Goal: Transaction & Acquisition: Purchase product/service

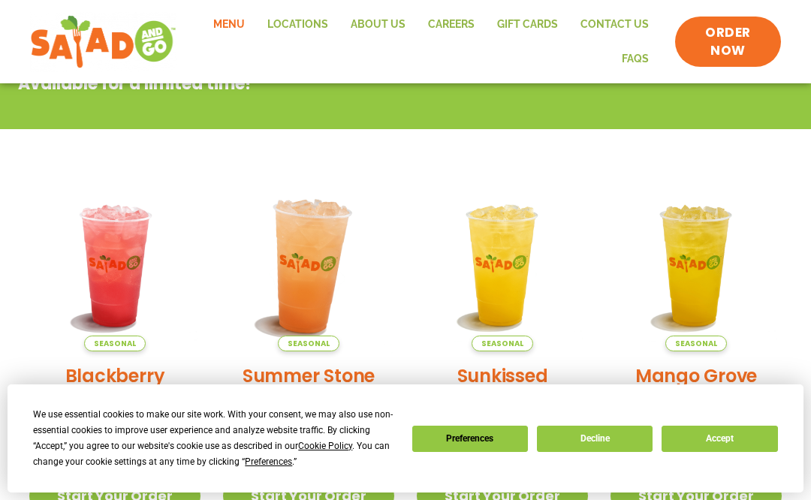
scroll to position [102, 0]
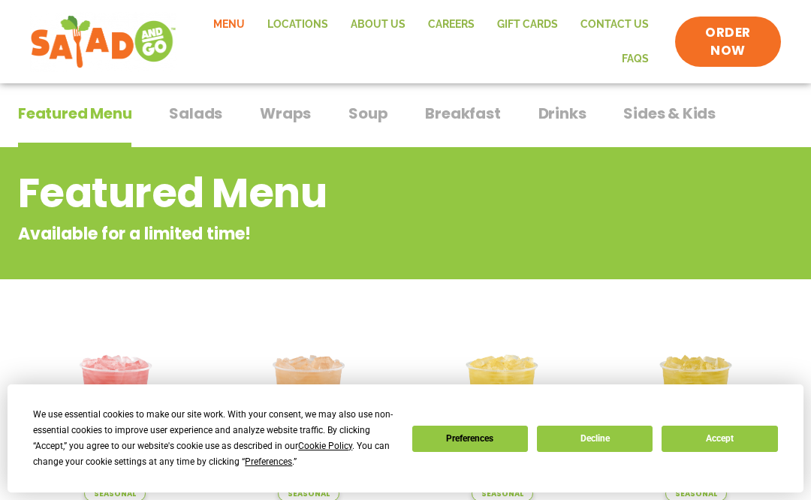
click at [203, 118] on span "Salads" at bounding box center [195, 113] width 53 height 23
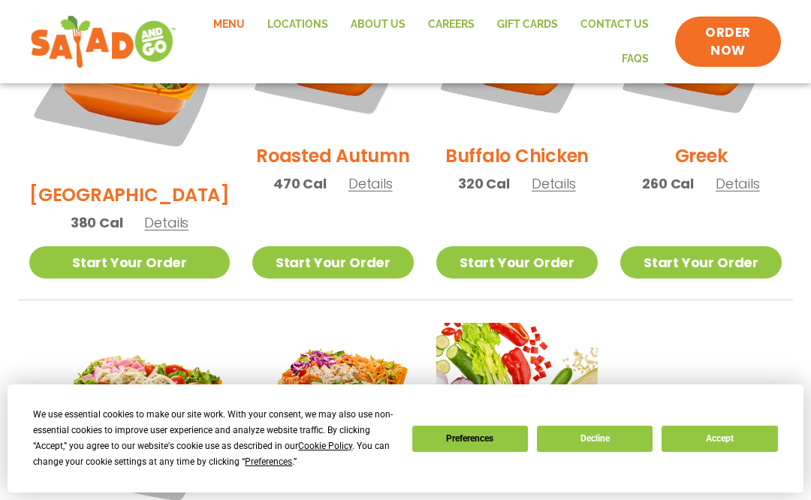
scroll to position [928, 0]
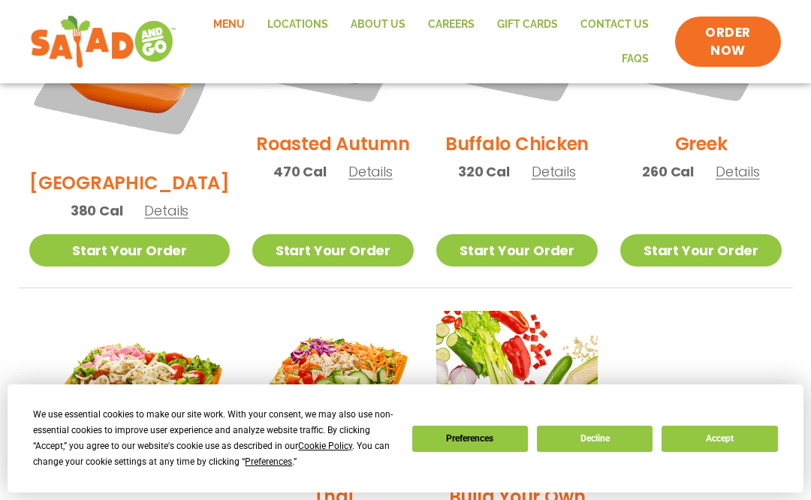
click at [348, 162] on span "Details" at bounding box center [370, 171] width 44 height 19
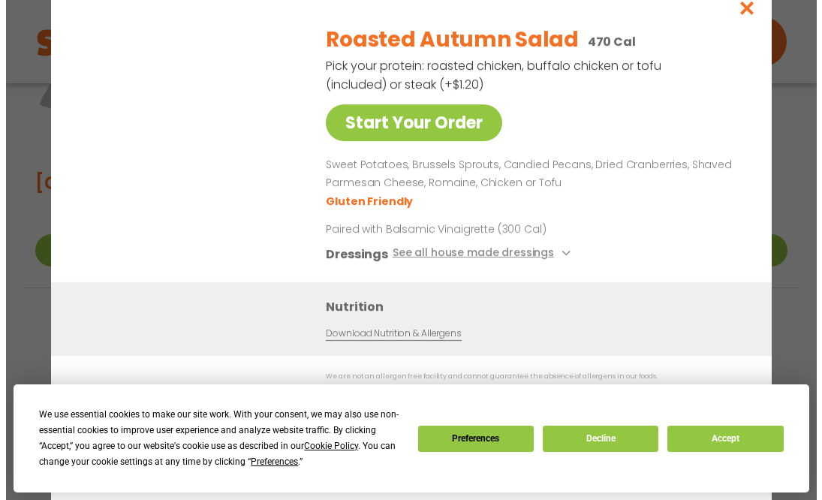
scroll to position [930, 0]
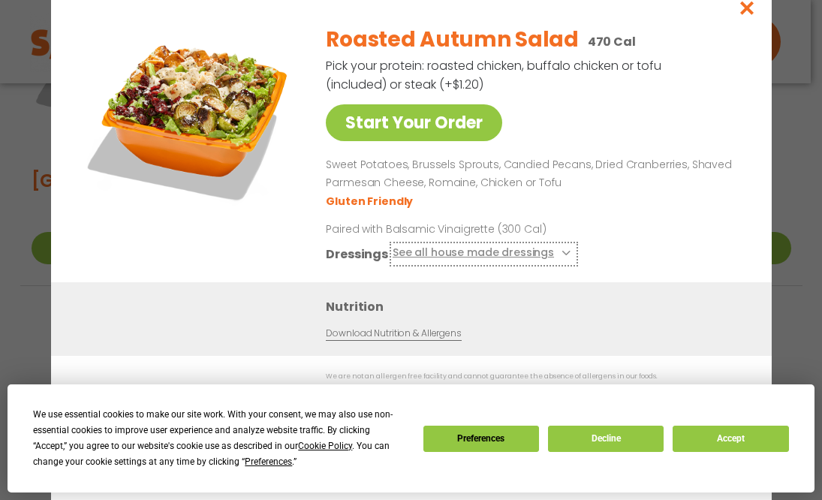
click at [434, 254] on button "See all house made dressings" at bounding box center [483, 253] width 182 height 19
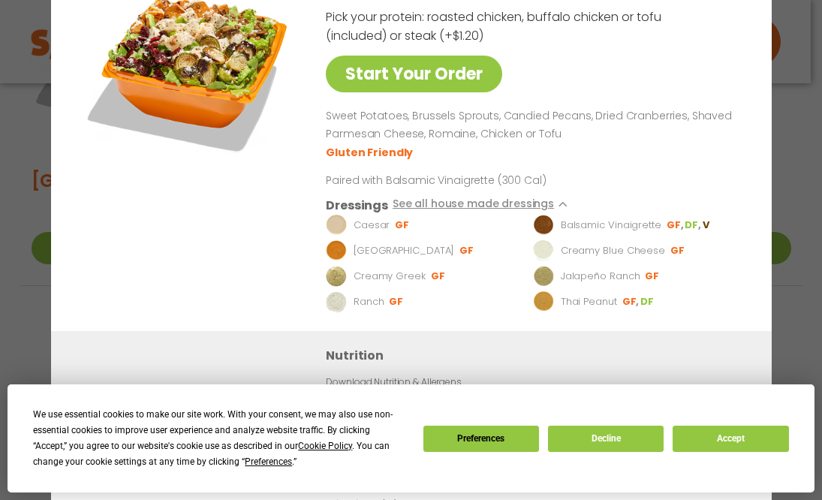
click at [204, 159] on img at bounding box center [190, 69] width 210 height 210
click at [700, 447] on button "Accept" at bounding box center [731, 439] width 116 height 26
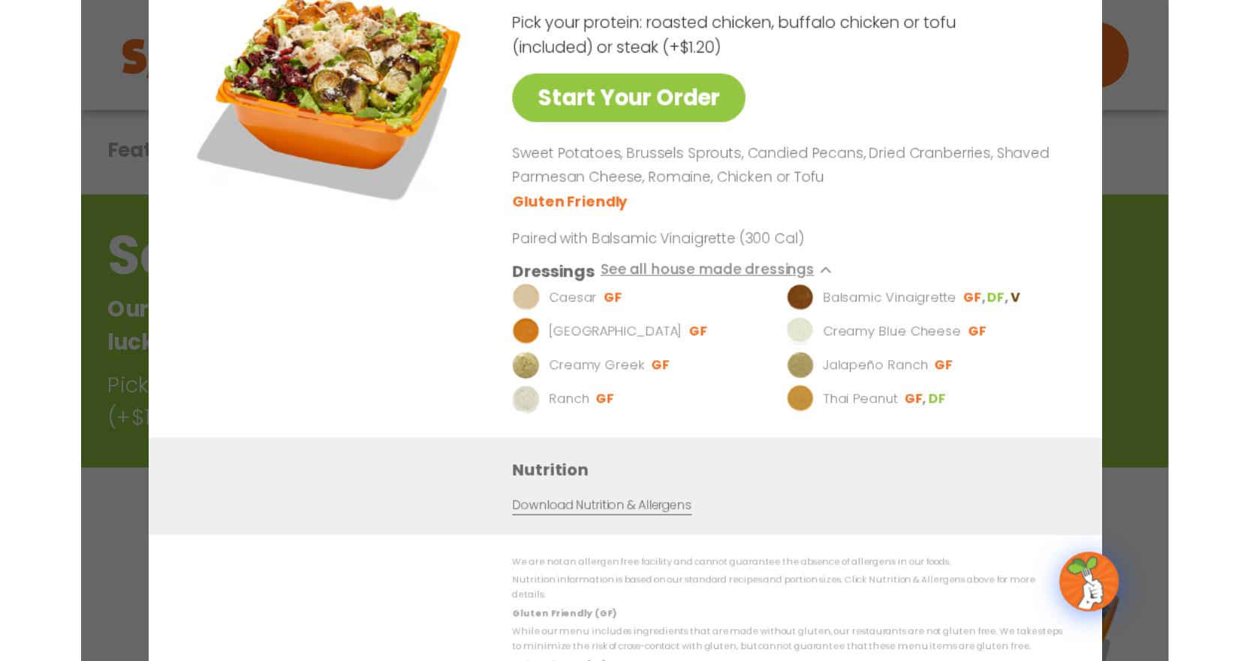
scroll to position [94, 0]
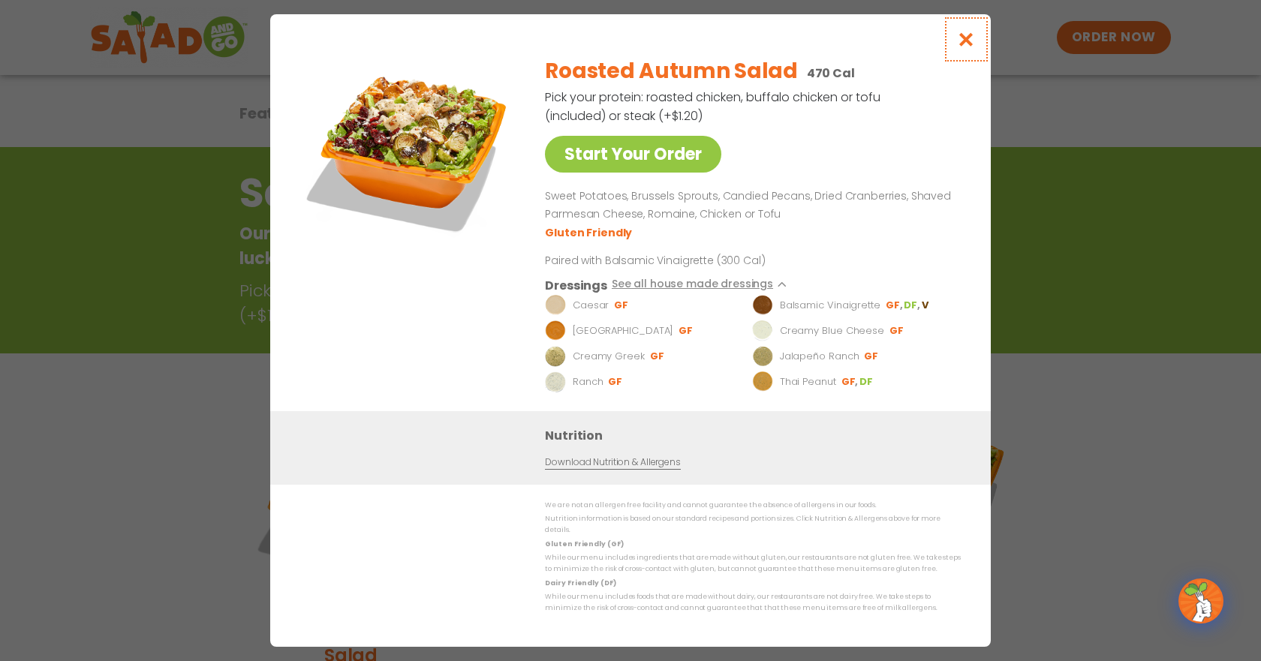
click at [810, 47] on icon "Close modal" at bounding box center [966, 40] width 19 height 16
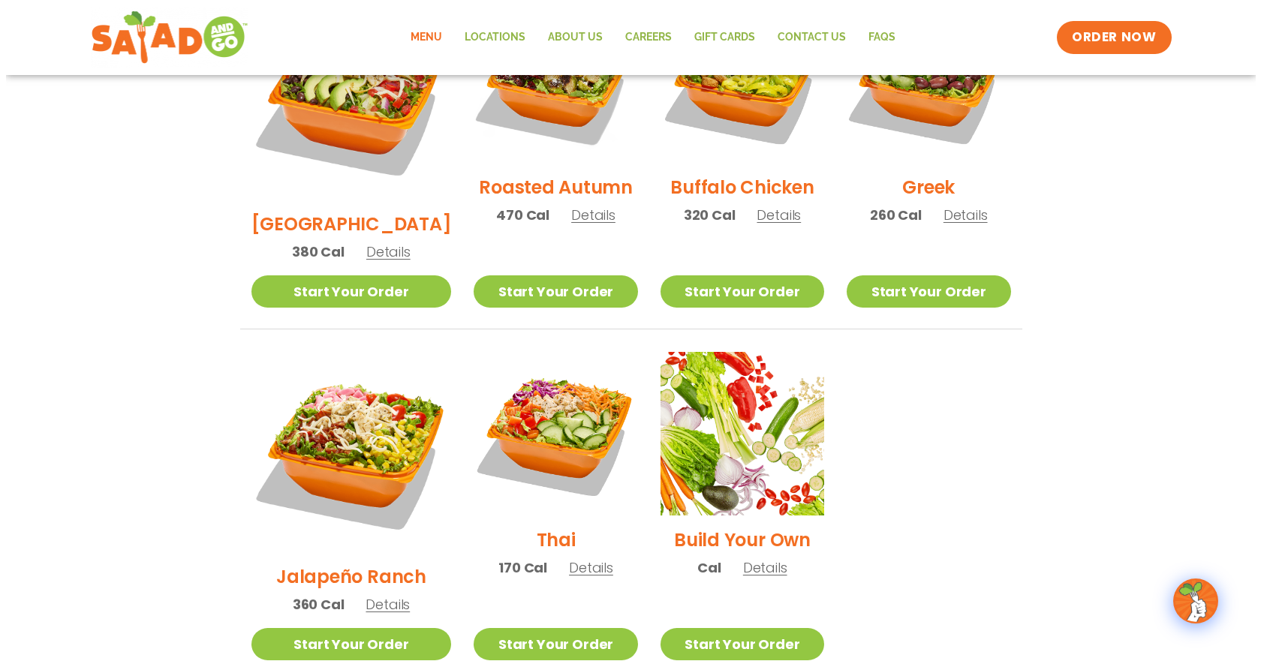
scroll to position [917, 0]
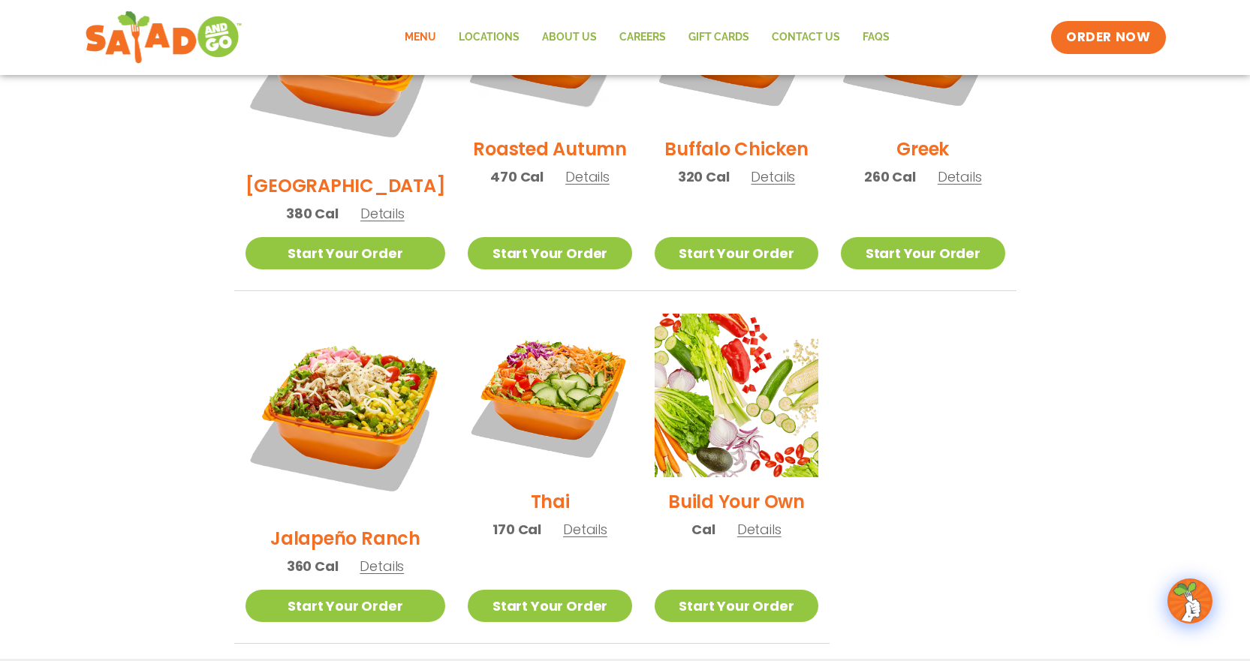
click at [757, 167] on span "Details" at bounding box center [773, 176] width 44 height 19
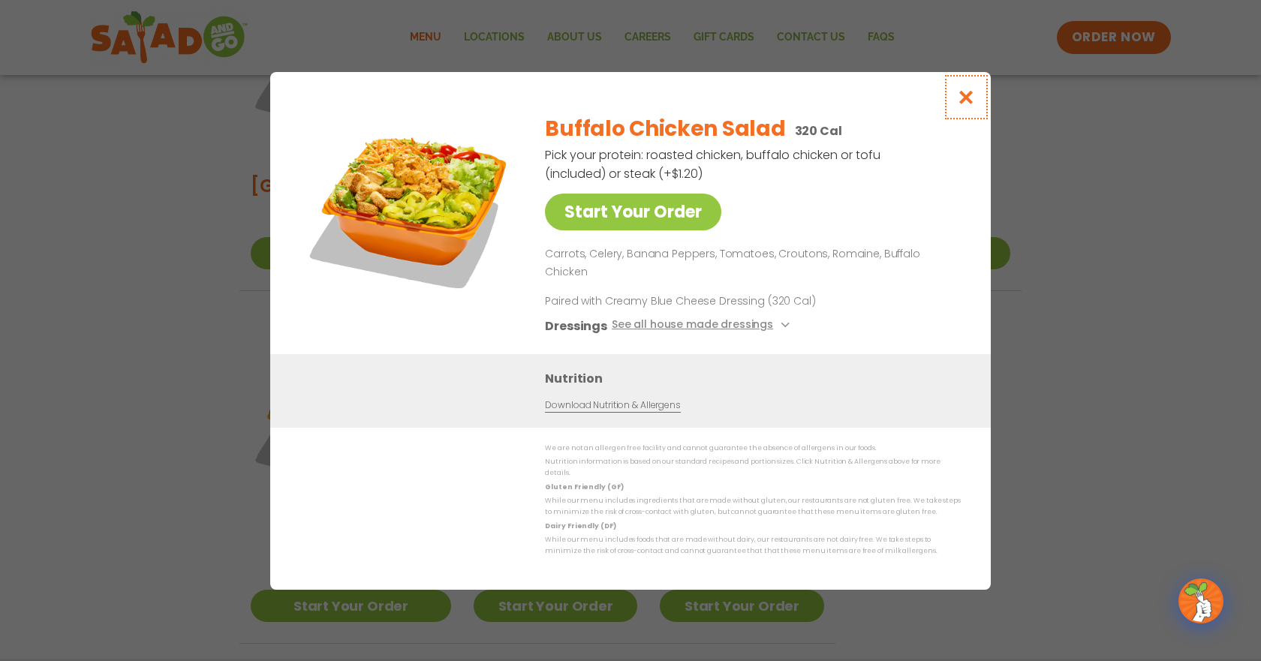
click at [810, 105] on icon "Close modal" at bounding box center [966, 97] width 19 height 16
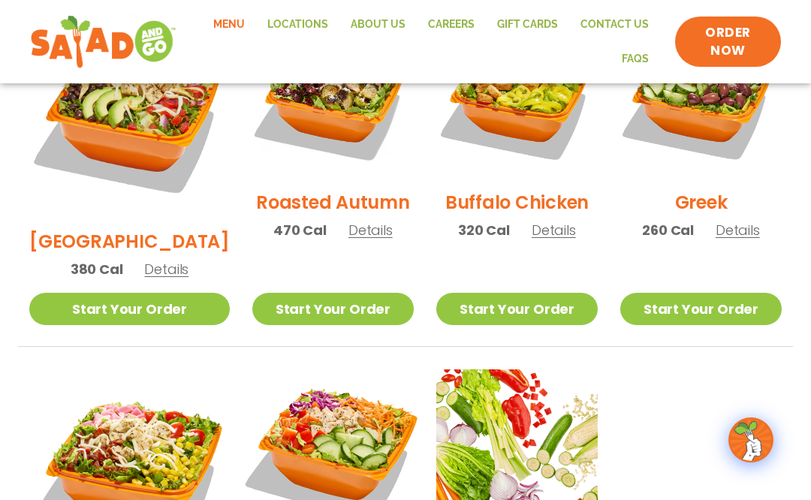
scroll to position [784, 0]
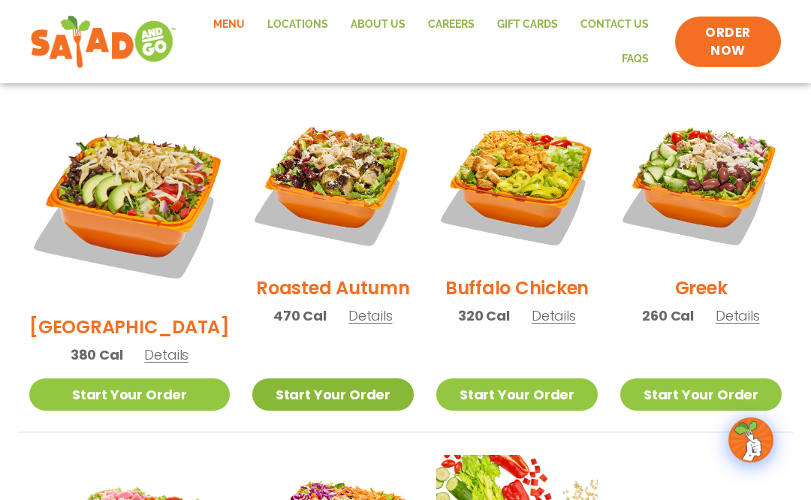
click at [330, 378] on link "Start Your Order" at bounding box center [332, 394] width 161 height 32
